Goal: Check status: Check status

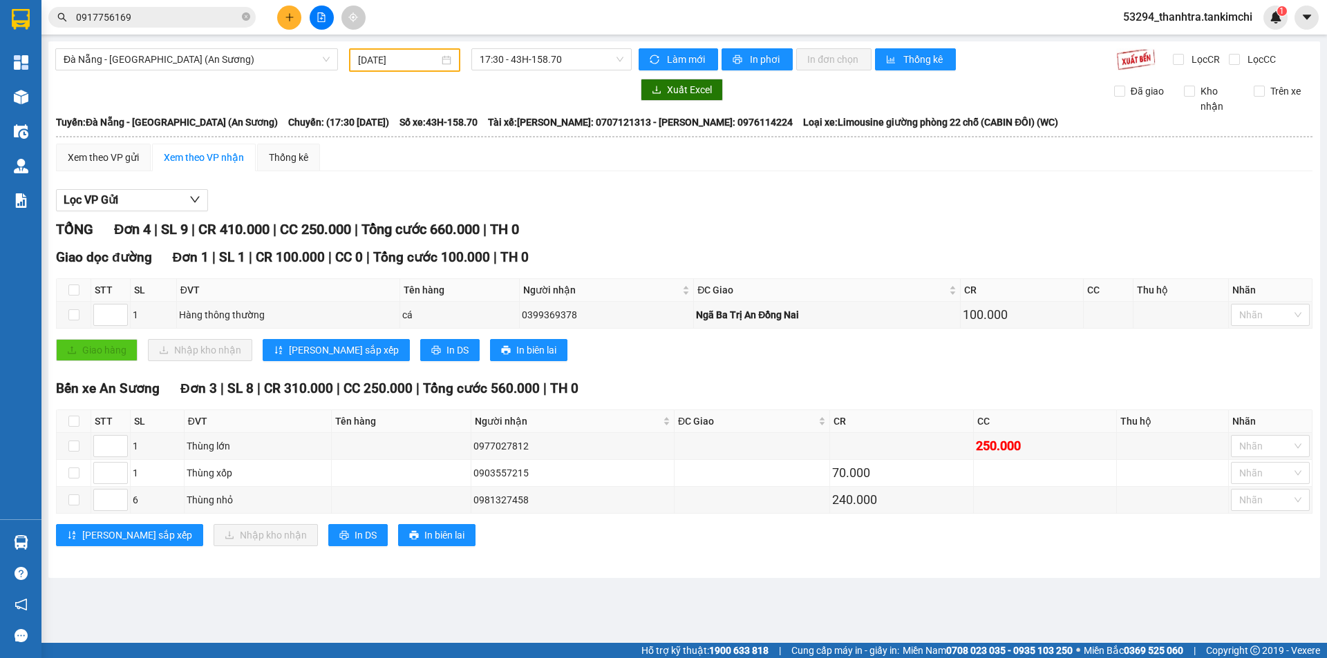
click at [129, 10] on input "0917756169" at bounding box center [157, 17] width 163 height 15
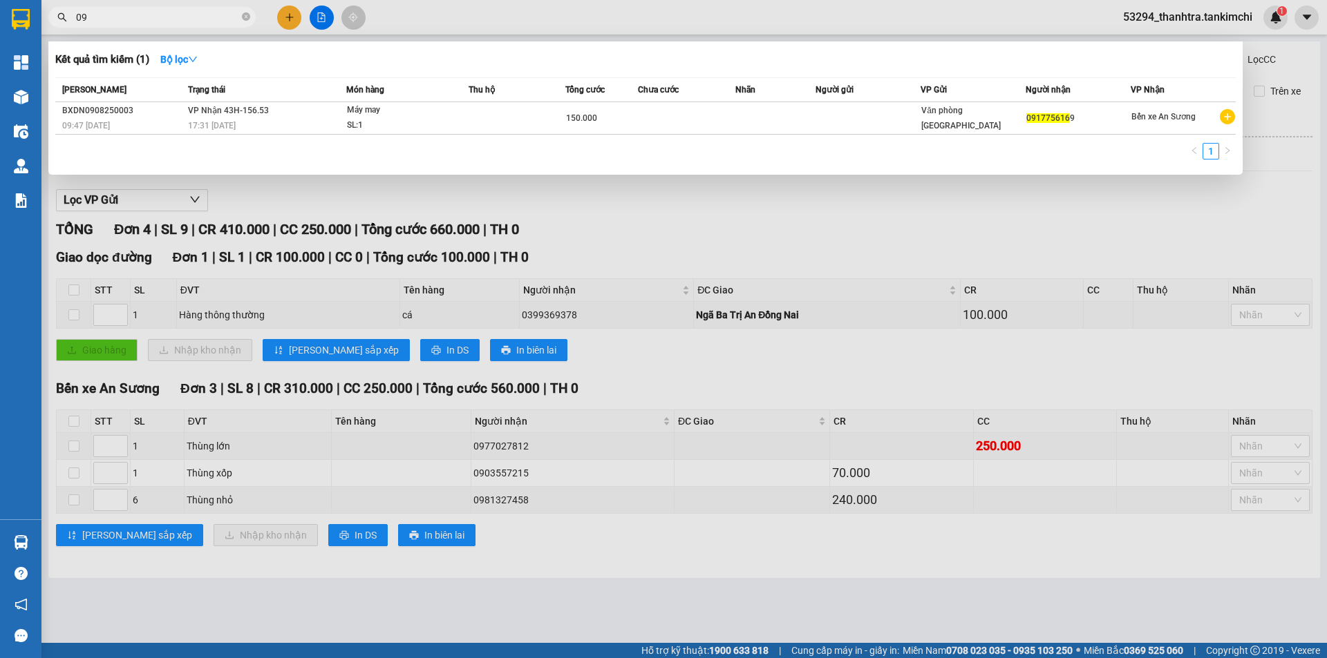
type input "0"
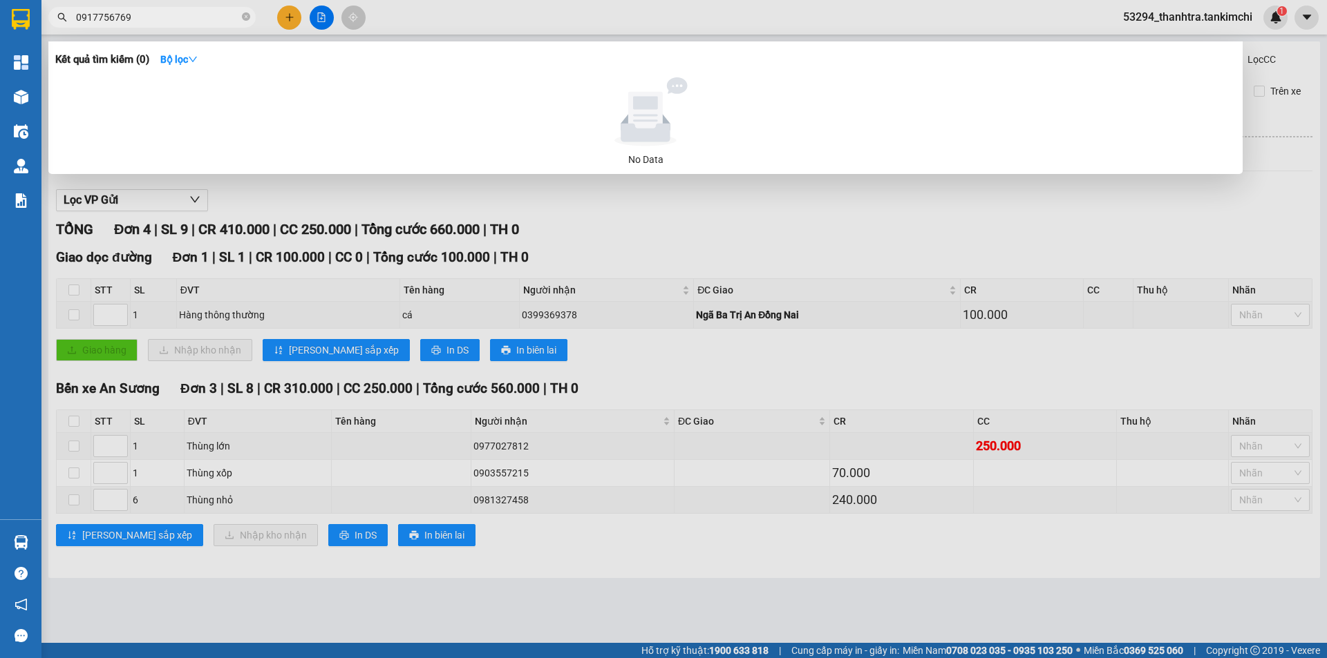
click at [129, 10] on input "0917756769" at bounding box center [157, 17] width 163 height 15
click at [108, 13] on input "0917756769" at bounding box center [157, 17] width 163 height 15
click at [120, 15] on input "0917756769" at bounding box center [157, 17] width 163 height 15
type input "0917756169"
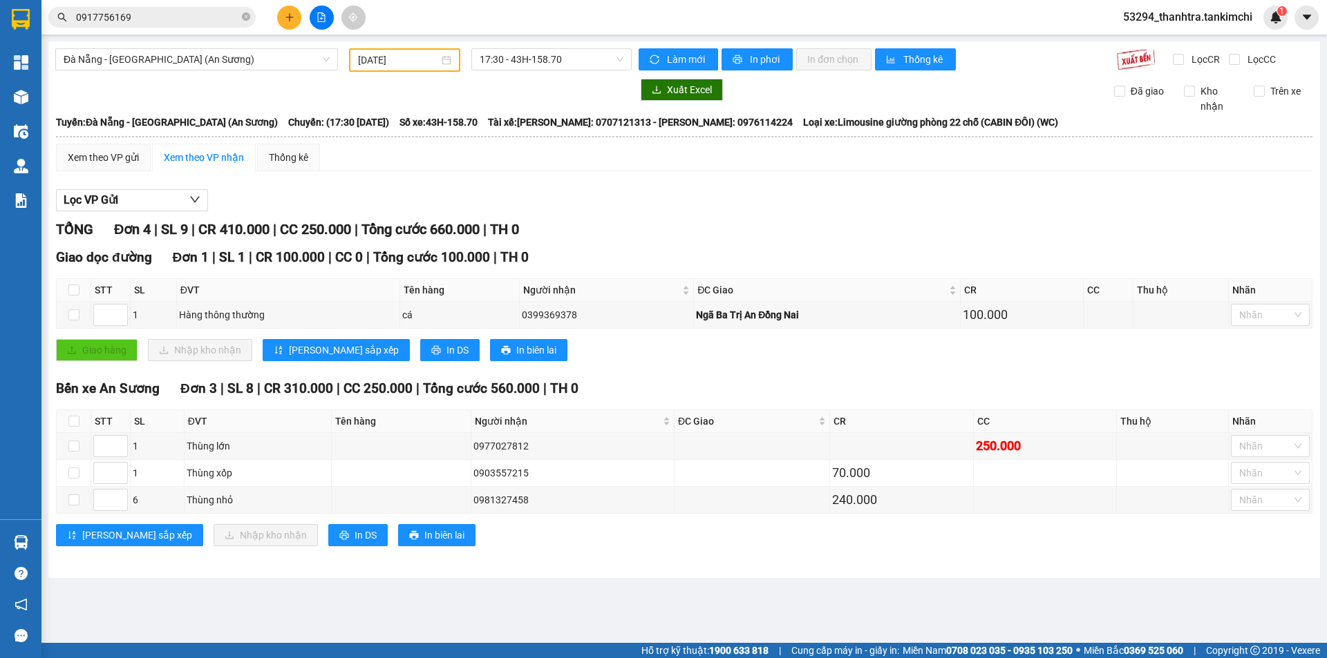
click at [190, 19] on input "0917756169" at bounding box center [157, 17] width 163 height 15
click at [202, 12] on input "0917756169" at bounding box center [157, 17] width 163 height 15
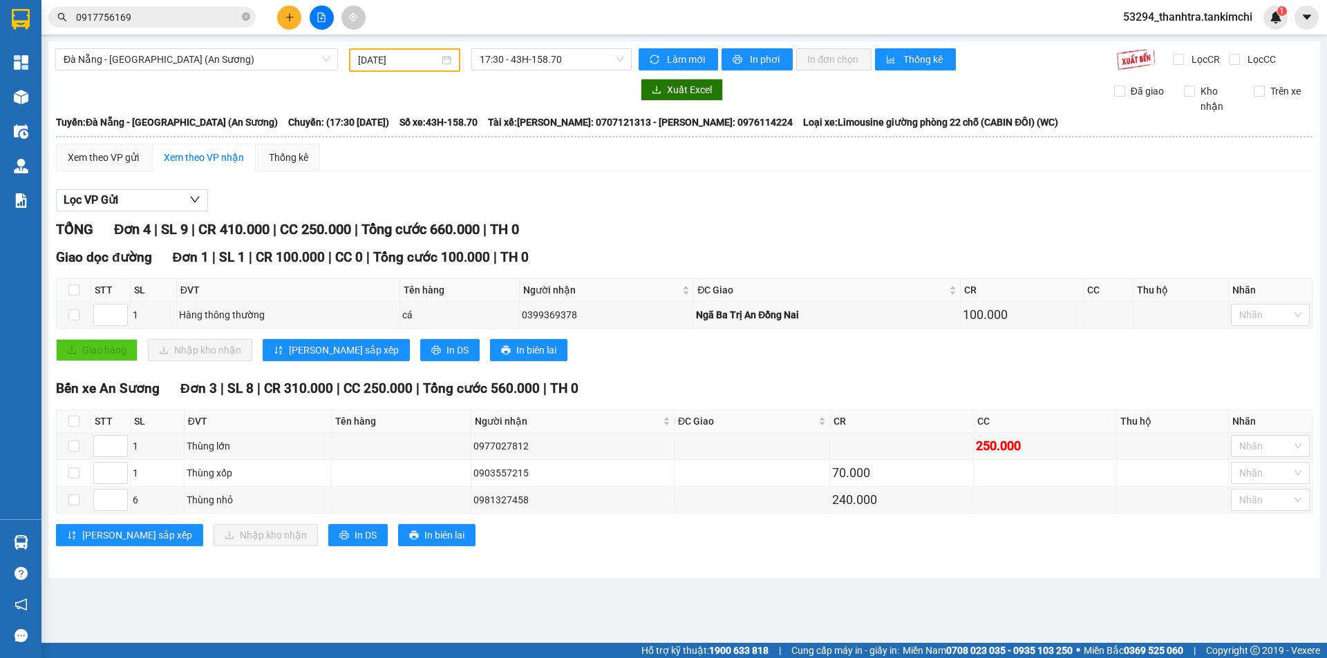
click at [137, 30] on div "Kết quả tìm kiếm ( 1 ) Bộ lọc Mã ĐH Trạng thái Món hàng Thu hộ Tổng cước Chưa c…" at bounding box center [663, 17] width 1327 height 35
click at [137, 24] on input "0917756169" at bounding box center [157, 17] width 163 height 15
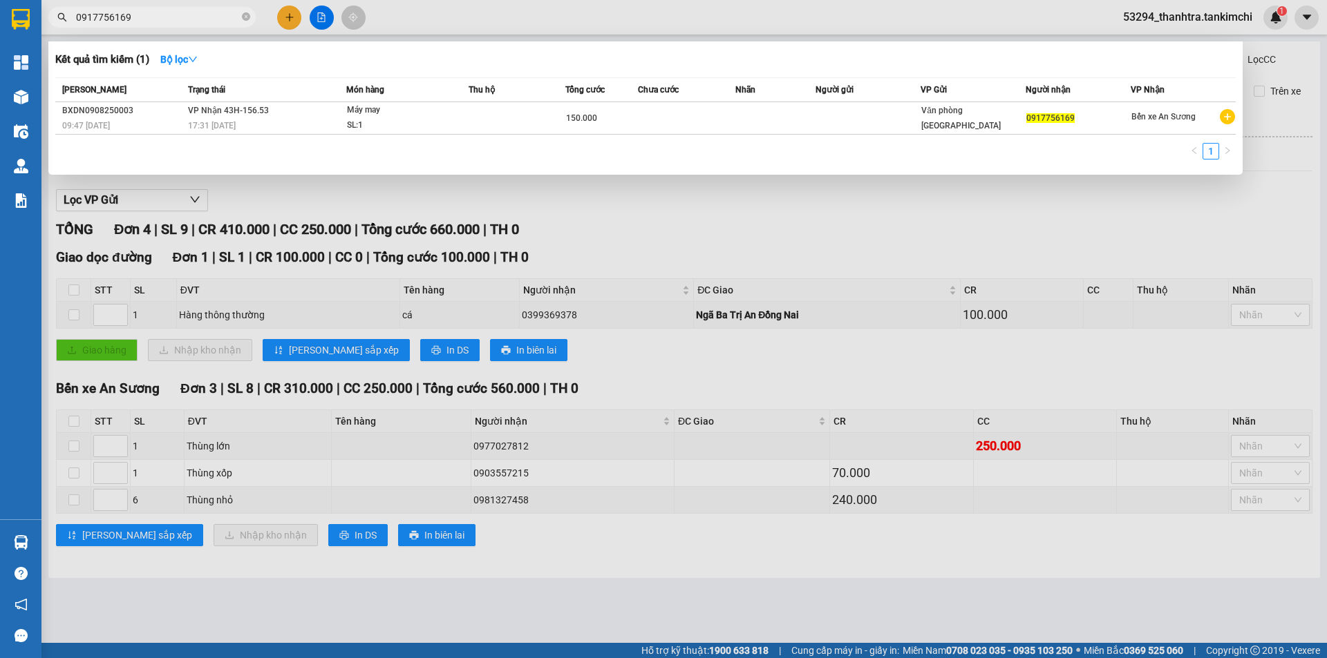
click at [135, 18] on input "0917756169" at bounding box center [157, 17] width 163 height 15
